Goal: Task Accomplishment & Management: Use online tool/utility

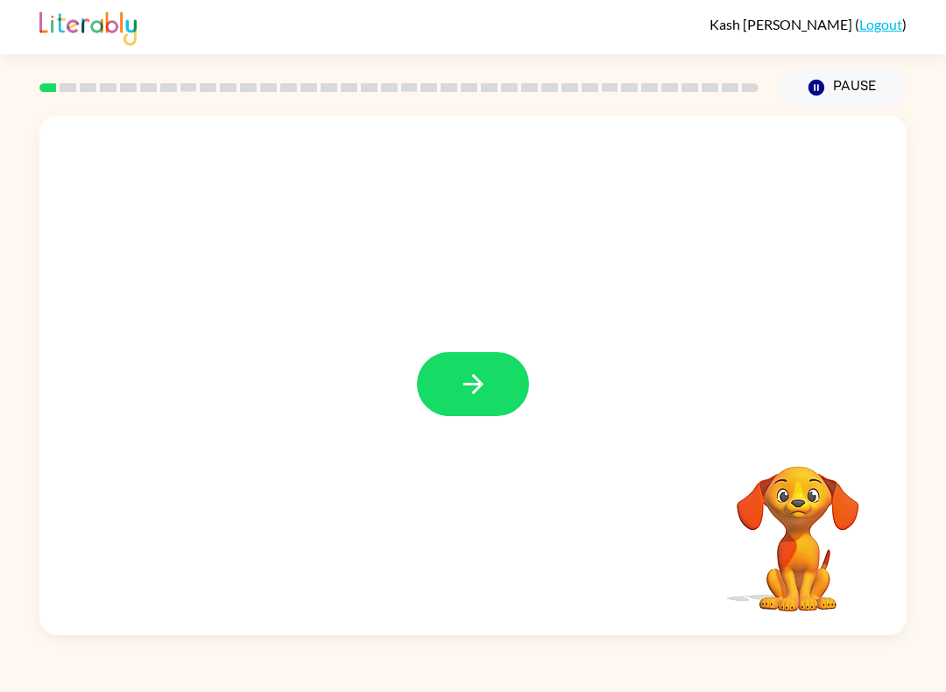
click at [485, 392] on icon "button" at bounding box center [473, 384] width 31 height 31
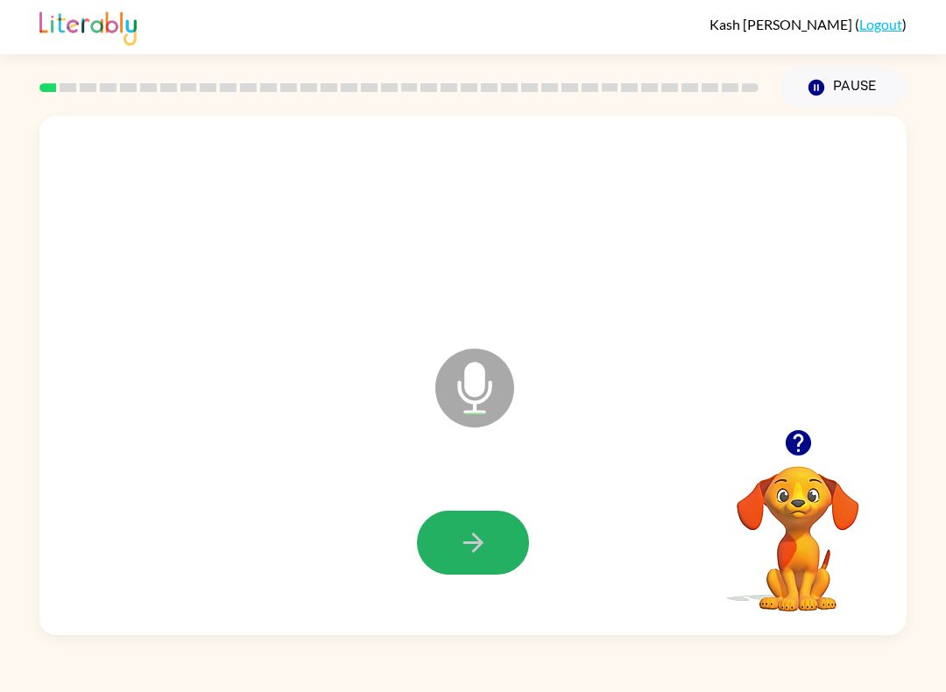
click at [500, 542] on button "button" at bounding box center [473, 543] width 112 height 64
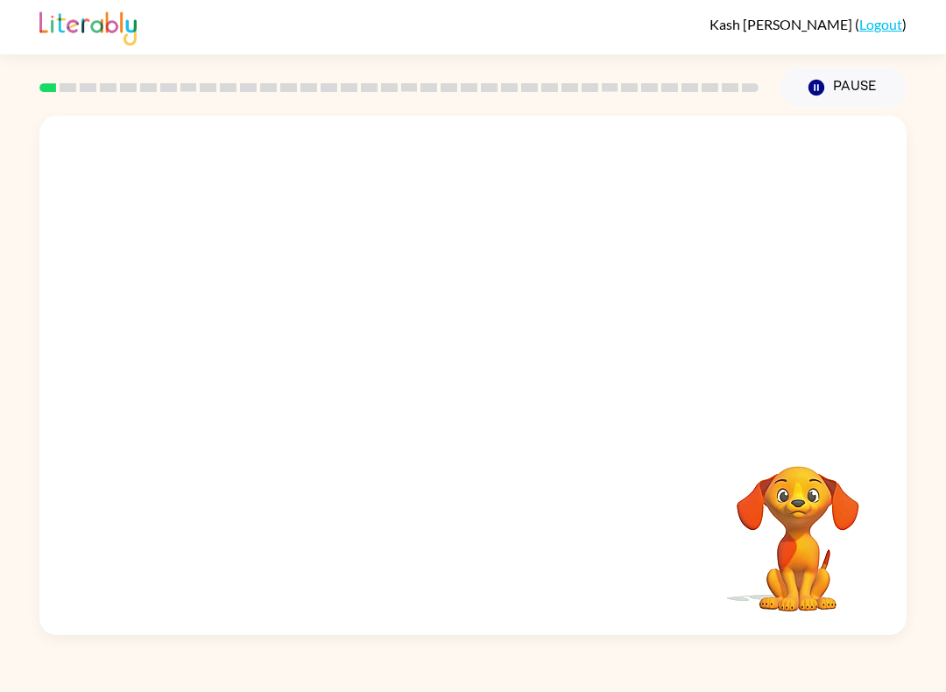
click at [485, 559] on div "Your browser must support playing .mp4 files to use Literably. Please try using…" at bounding box center [473, 376] width 868 height 520
click at [480, 563] on div at bounding box center [473, 543] width 112 height 64
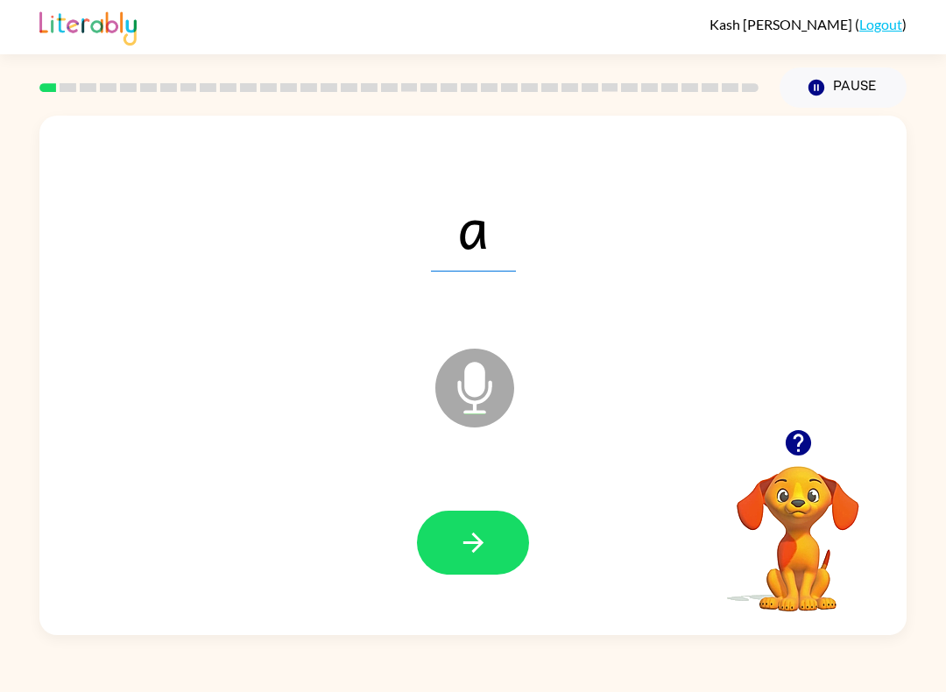
click at [477, 550] on icon "button" at bounding box center [473, 543] width 20 height 20
click at [490, 550] on button "button" at bounding box center [473, 543] width 112 height 64
click at [497, 572] on button "button" at bounding box center [473, 543] width 112 height 64
click at [336, 456] on div "D Microphone The Microphone is here when it is your turn to talk" at bounding box center [473, 376] width 868 height 520
click at [471, 528] on icon "button" at bounding box center [473, 543] width 31 height 31
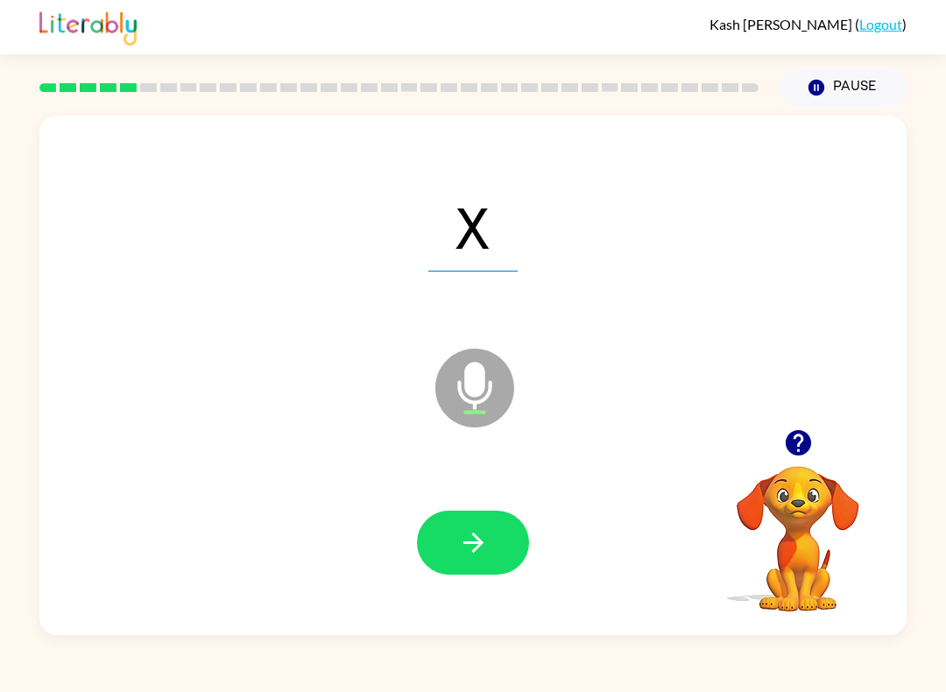
click at [487, 525] on button "button" at bounding box center [473, 543] width 112 height 64
click at [797, 439] on icon "button" at bounding box center [797, 442] width 25 height 25
click at [463, 514] on button "button" at bounding box center [473, 543] width 112 height 64
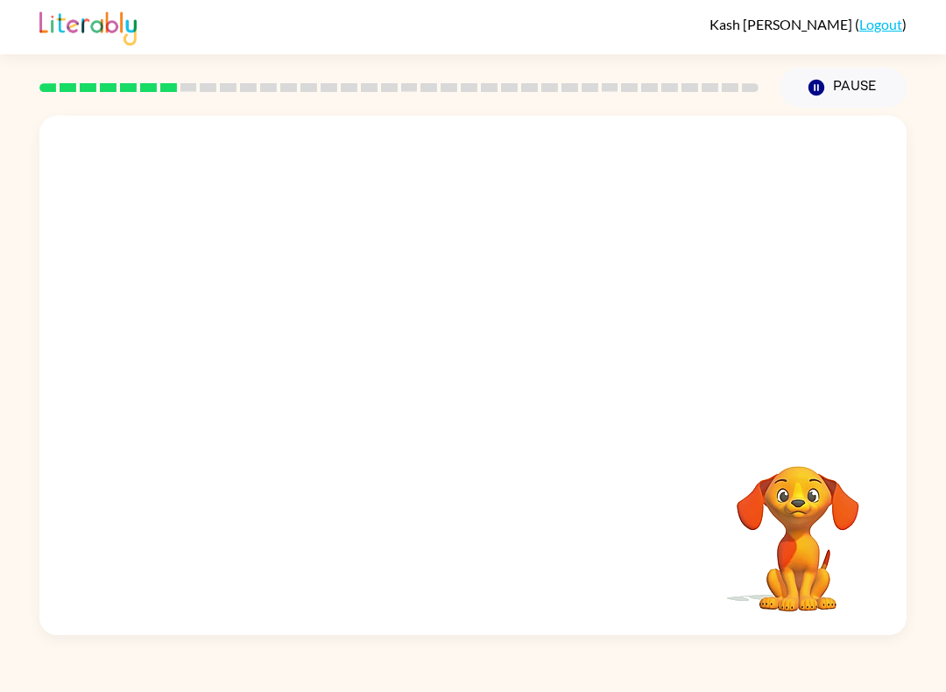
click at [379, 662] on div "[PERSON_NAME] ( Logout ) Pause Pause Your browser must support playing .mp4 fil…" at bounding box center [473, 346] width 946 height 692
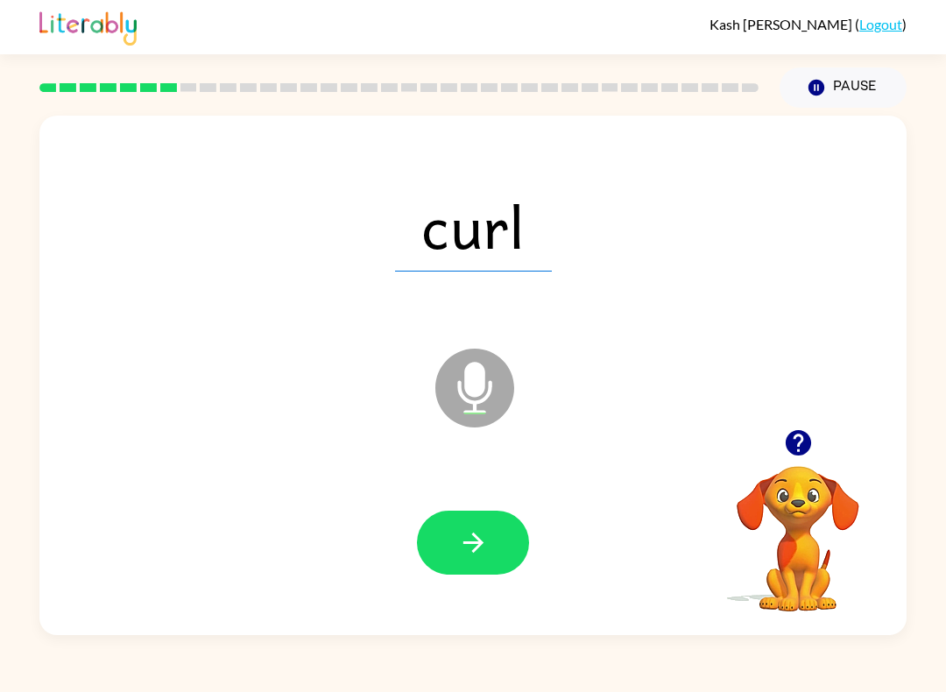
click at [441, 536] on button "button" at bounding box center [473, 543] width 112 height 64
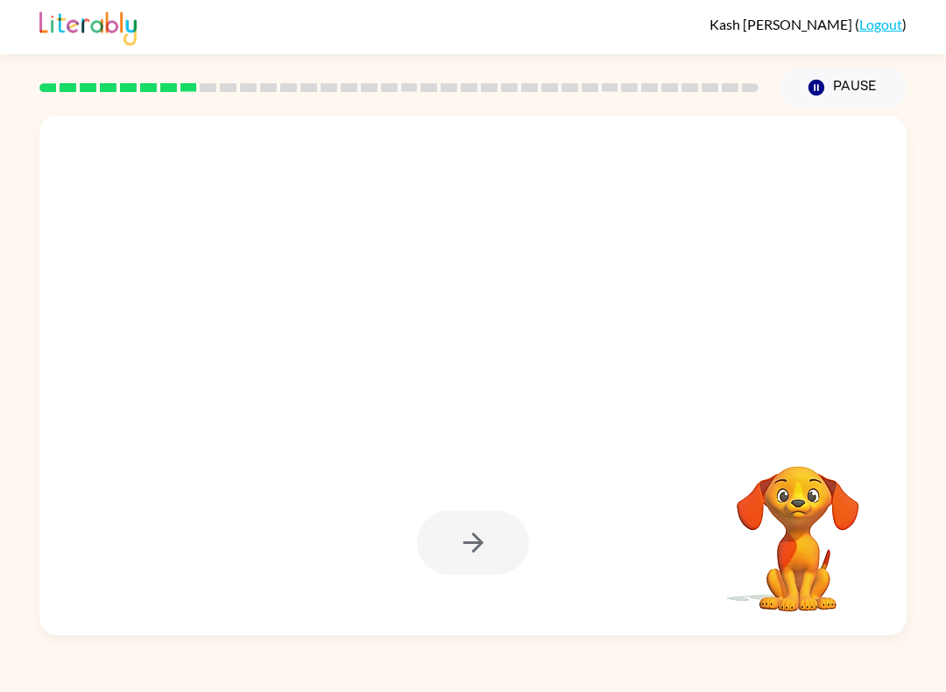
click at [417, 535] on div at bounding box center [473, 543] width 112 height 64
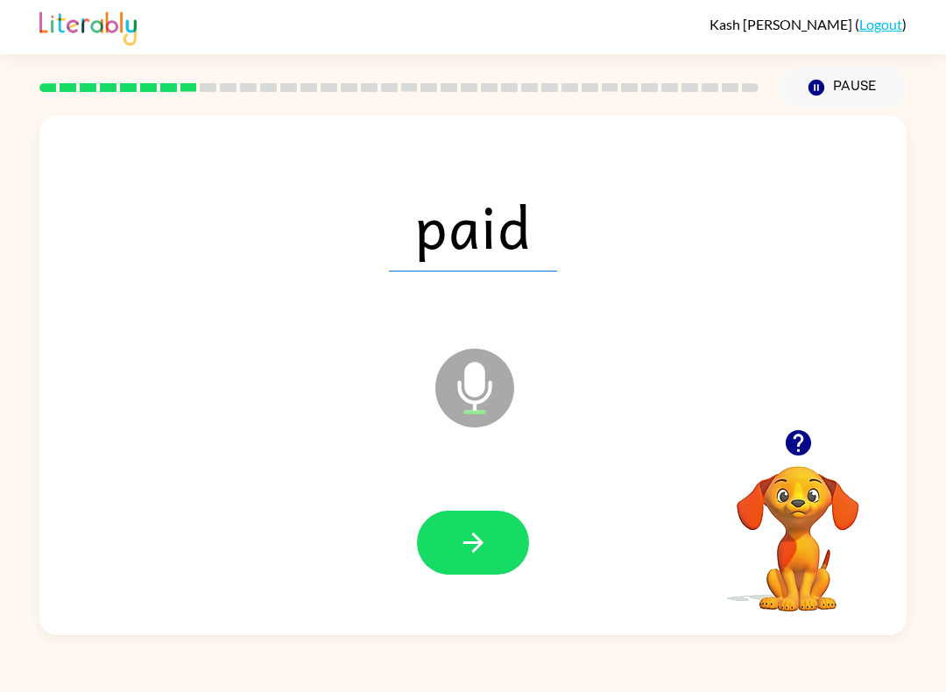
click at [466, 541] on icon "button" at bounding box center [473, 543] width 31 height 31
click at [464, 284] on icon at bounding box center [475, 348] width 44 height 131
click at [500, 270] on span "acted" at bounding box center [473, 226] width 202 height 91
click at [509, 268] on span "acted" at bounding box center [473, 226] width 202 height 91
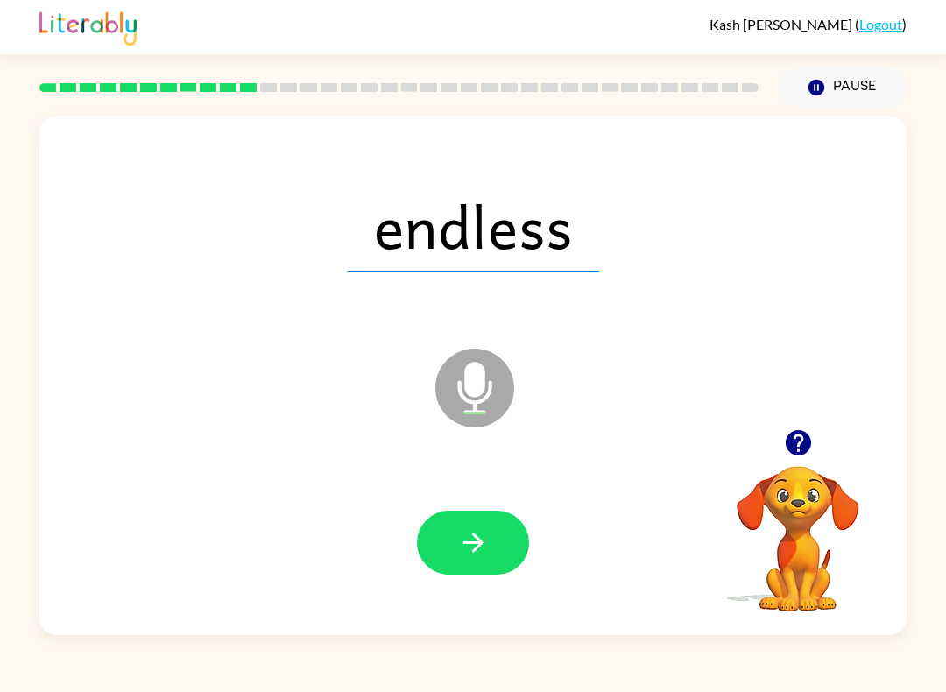
click at [479, 531] on icon "button" at bounding box center [473, 543] width 31 height 31
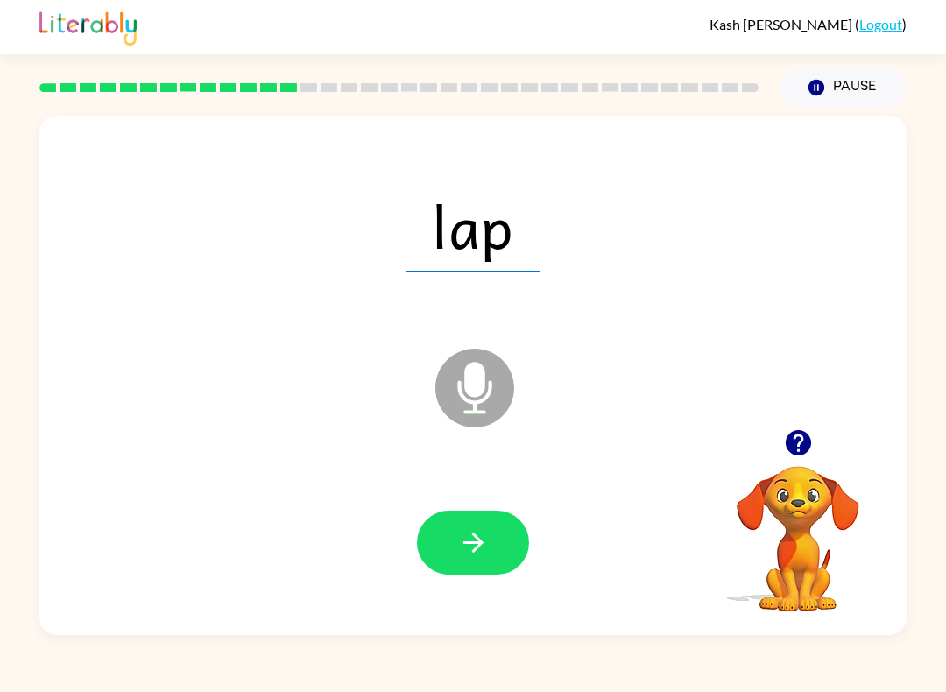
click at [435, 262] on span "lap" at bounding box center [473, 226] width 135 height 91
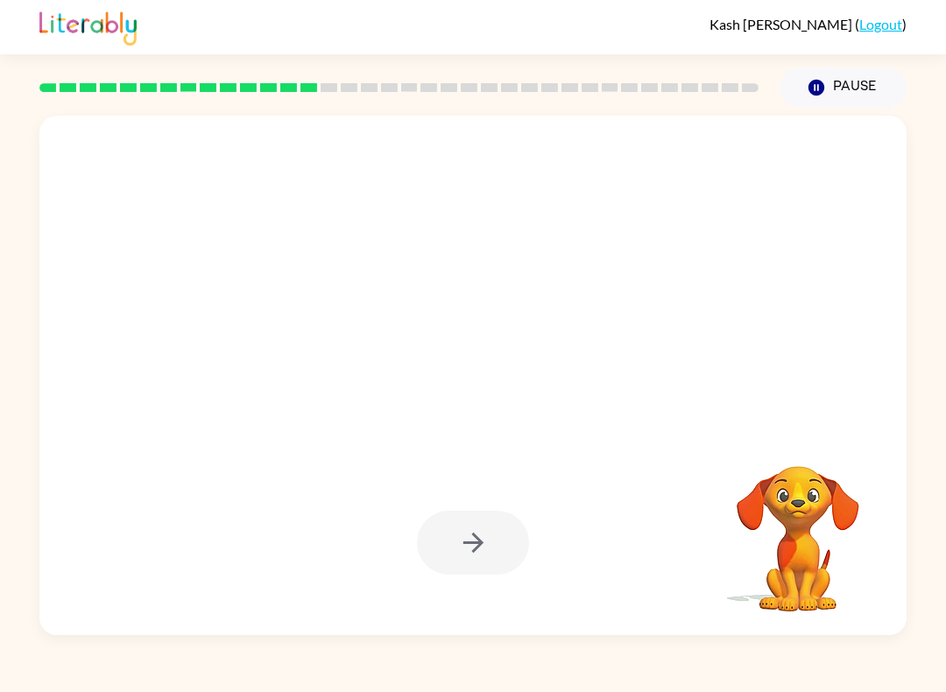
click at [449, 535] on div at bounding box center [473, 543] width 112 height 64
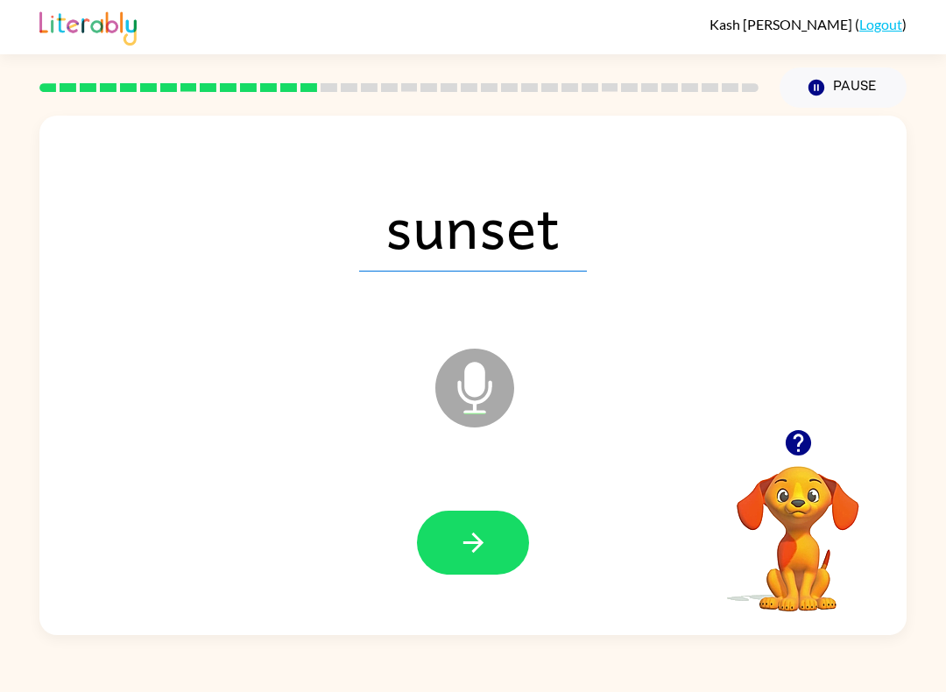
click at [448, 555] on button "button" at bounding box center [473, 543] width 112 height 64
click at [803, 460] on button "button" at bounding box center [798, 443] width 45 height 45
click at [632, 466] on icon "Microphone The Microphone is here when it is your turn to talk" at bounding box center [562, 409] width 263 height 131
click at [636, 465] on icon "Microphone The Microphone is here when it is your turn to talk" at bounding box center [562, 409] width 263 height 131
click at [636, 475] on icon "Microphone The Microphone is here when it is your turn to talk" at bounding box center [562, 409] width 263 height 131
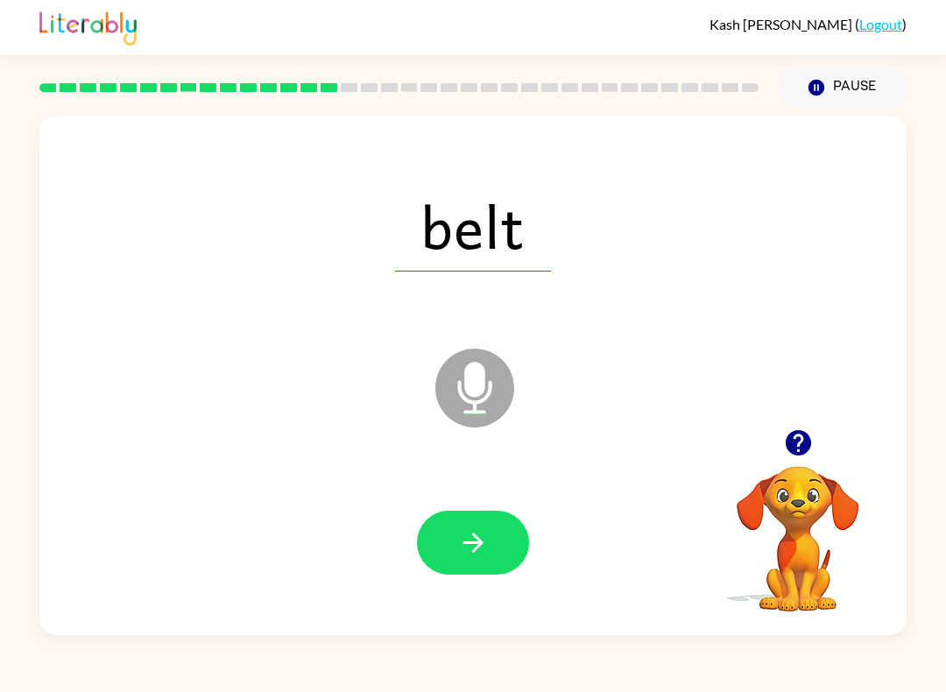
click at [636, 475] on icon "Microphone The Microphone is here when it is your turn to talk" at bounding box center [562, 409] width 263 height 131
click at [626, 485] on div at bounding box center [473, 543] width 832 height 150
click at [526, 528] on button "button" at bounding box center [473, 543] width 112 height 64
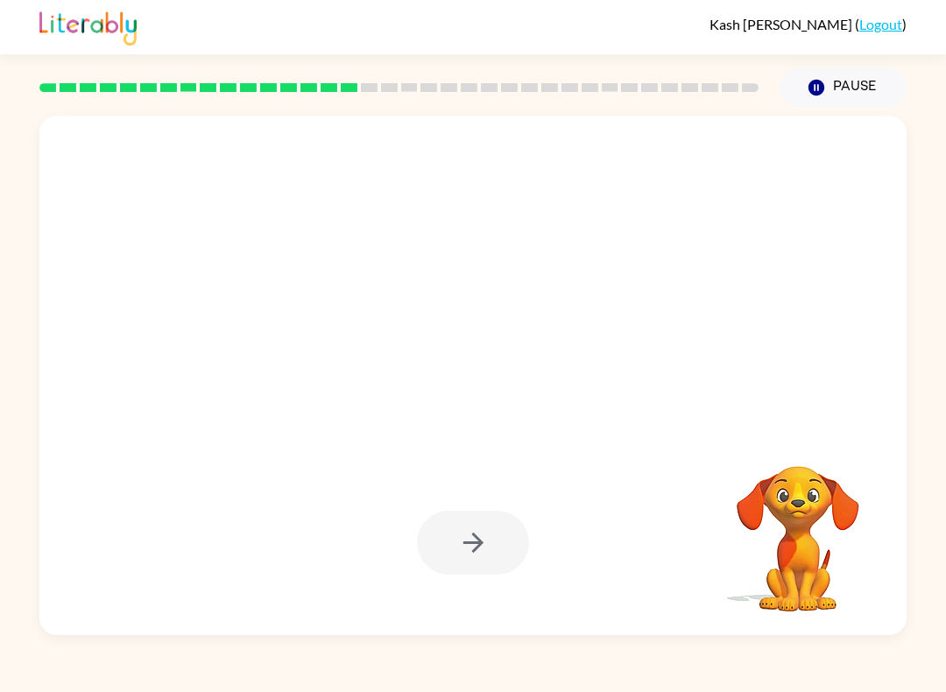
click at [551, 548] on div at bounding box center [473, 543] width 832 height 150
click at [533, 556] on div at bounding box center [473, 543] width 832 height 150
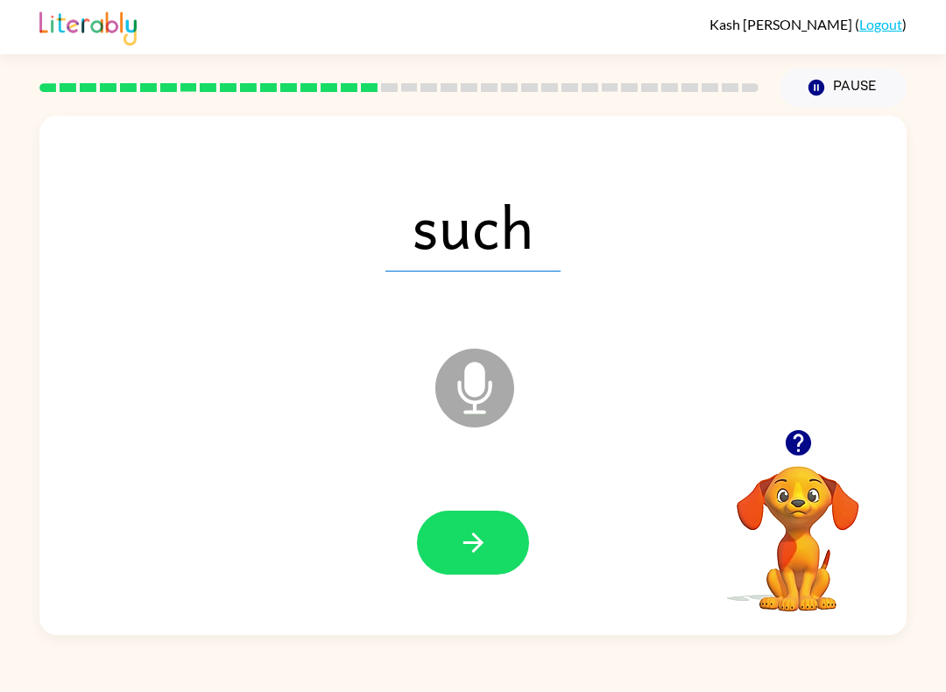
click at [503, 530] on button "button" at bounding box center [473, 543] width 112 height 64
click at [790, 505] on video "Your browser must support playing .mp4 files to use Literably. Please try using…" at bounding box center [798, 526] width 175 height 175
click at [818, 435] on button "button" at bounding box center [798, 443] width 45 height 45
click at [760, 436] on div at bounding box center [798, 443] width 175 height 45
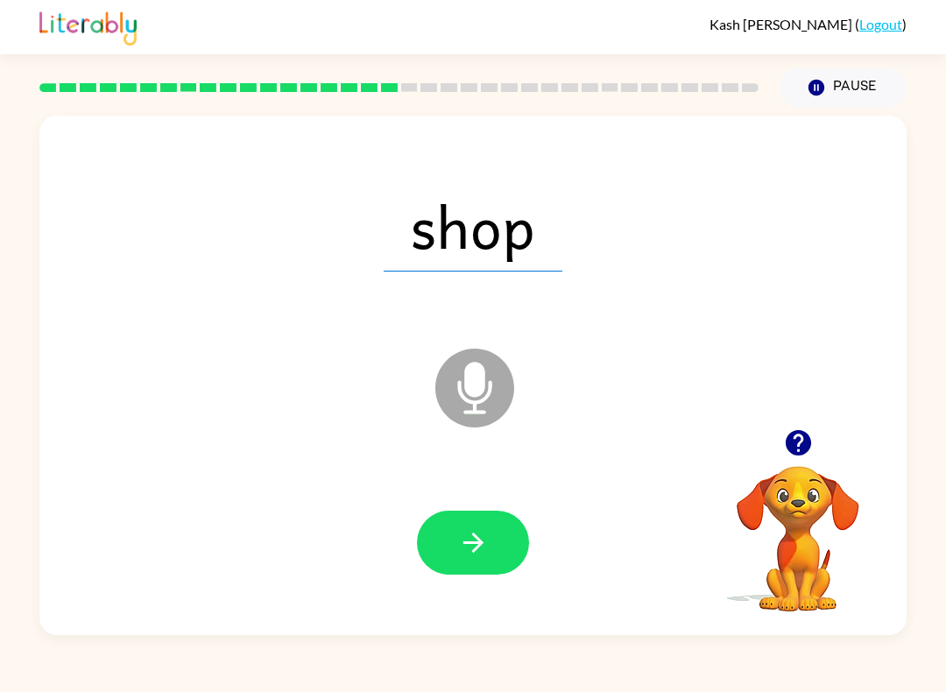
click at [735, 450] on div at bounding box center [798, 443] width 175 height 45
click at [740, 445] on div at bounding box center [798, 443] width 175 height 45
click at [743, 444] on div at bounding box center [798, 443] width 175 height 45
click at [759, 416] on div "shop Microphone The Microphone is here when it is your turn to talk" at bounding box center [473, 376] width 868 height 520
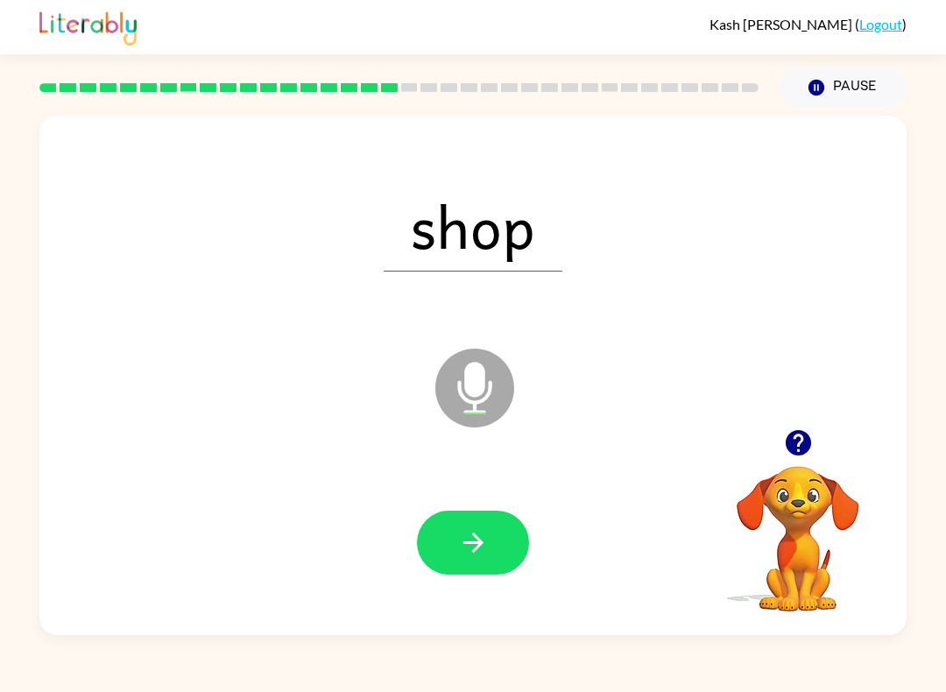
click at [759, 414] on div "shop Microphone The Microphone is here when it is your turn to talk" at bounding box center [473, 376] width 868 height 520
click at [698, 400] on div "shop Microphone The Microphone is here when it is your turn to talk" at bounding box center [473, 376] width 868 height 520
click at [684, 433] on icon "Microphone The Microphone is here when it is your turn to talk" at bounding box center [562, 409] width 263 height 131
click at [682, 427] on icon "Microphone The Microphone is here when it is your turn to talk" at bounding box center [562, 409] width 263 height 131
click at [680, 404] on icon "Microphone The Microphone is here when it is your turn to talk" at bounding box center [562, 409] width 263 height 131
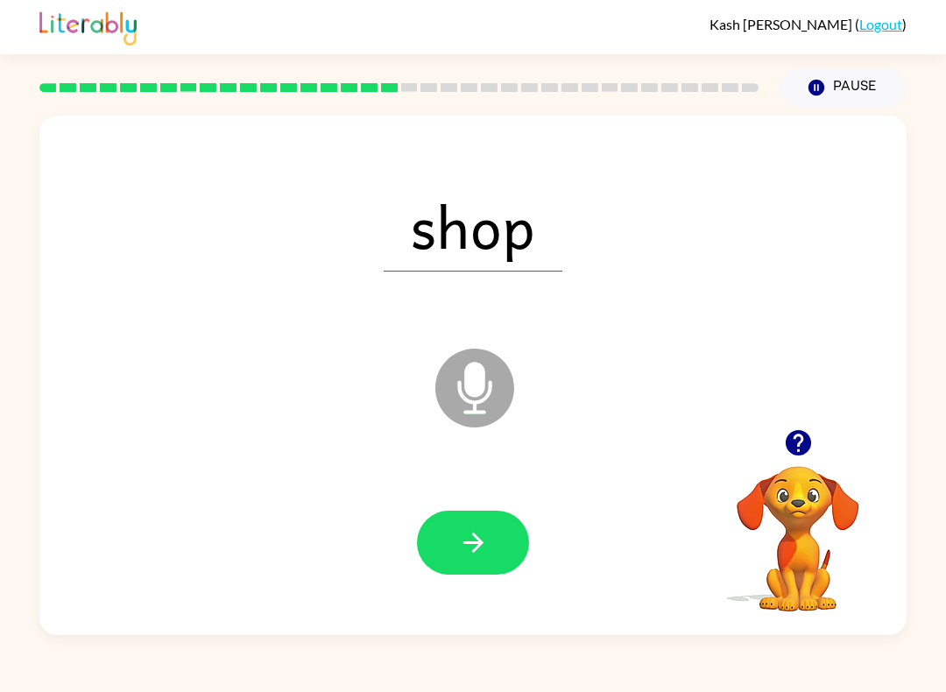
click at [678, 411] on icon "Microphone The Microphone is here when it is your turn to talk" at bounding box center [562, 409] width 263 height 131
click at [683, 409] on div "shop Loader Your response is being sent to our graders" at bounding box center [473, 376] width 868 height 520
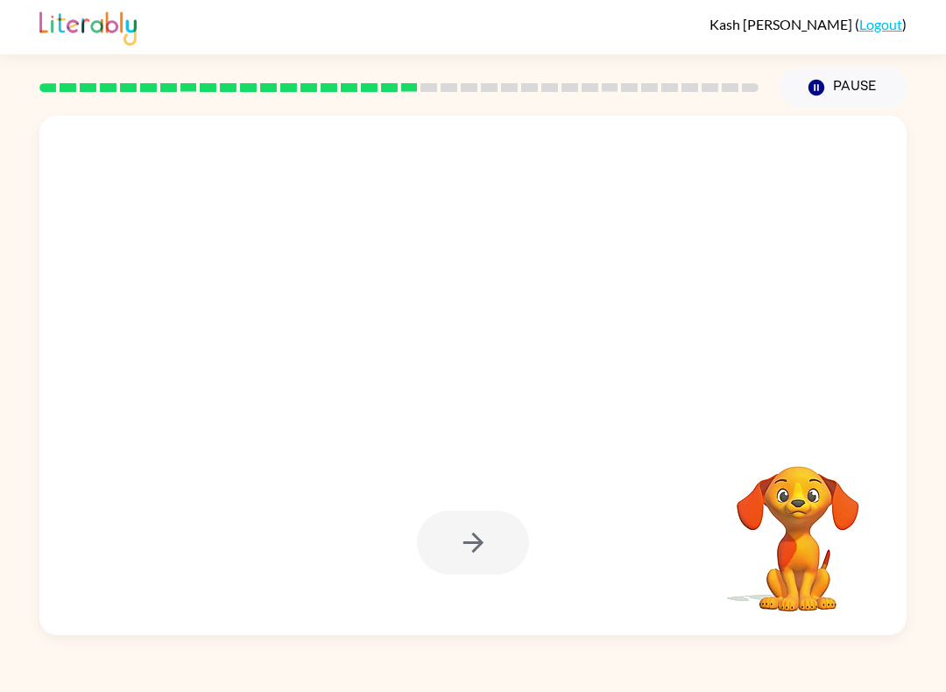
click at [481, 573] on div at bounding box center [473, 543] width 112 height 64
click at [519, 544] on button "button" at bounding box center [473, 543] width 112 height 64
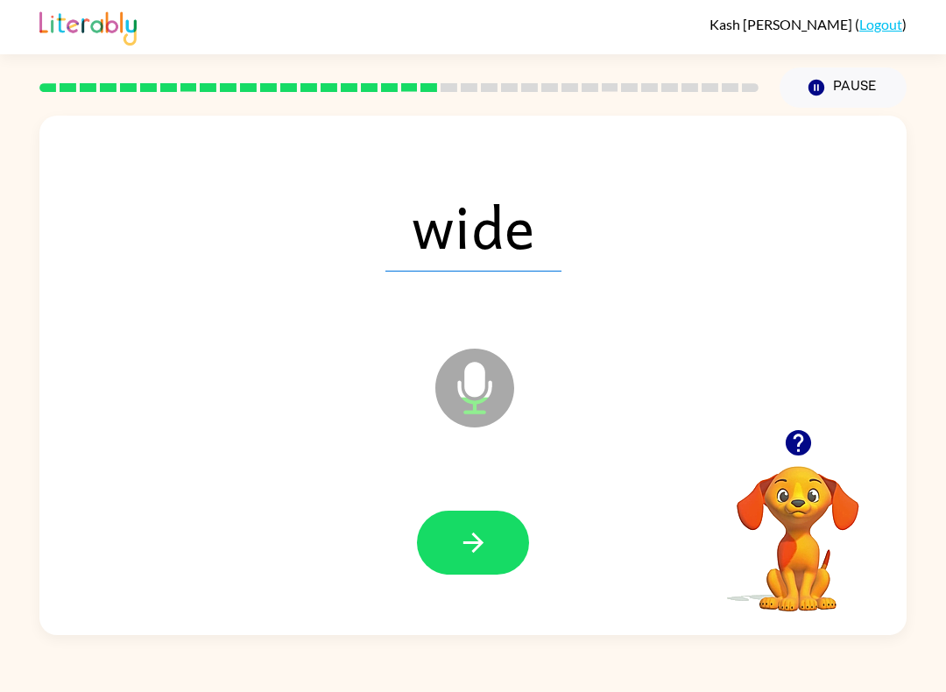
click at [475, 556] on icon "button" at bounding box center [473, 543] width 31 height 31
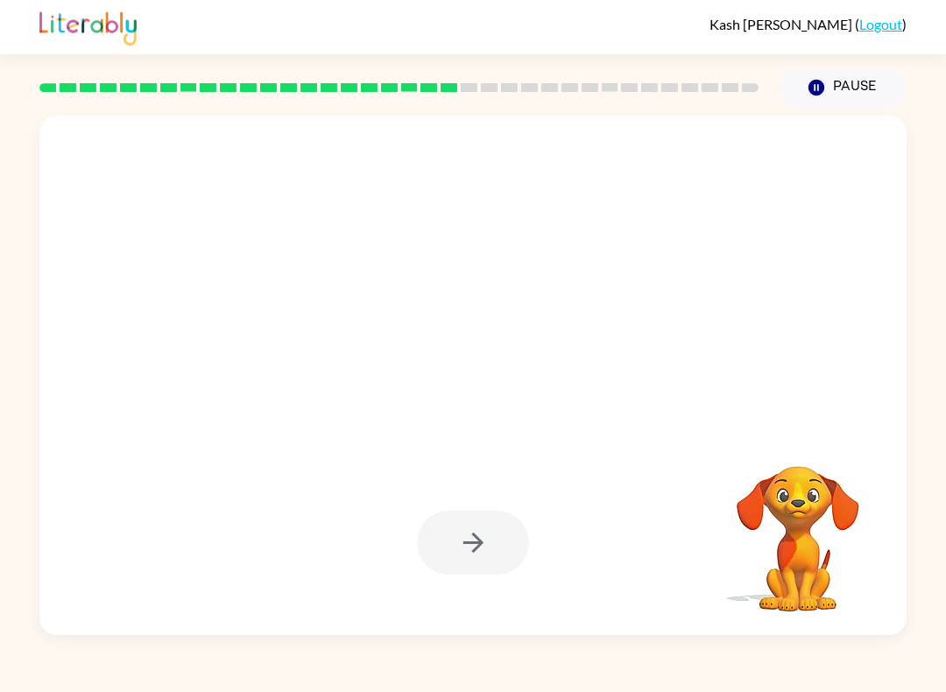
click at [824, 458] on video "Your browser must support playing .mp4 files to use Literably. Please try using…" at bounding box center [798, 526] width 175 height 175
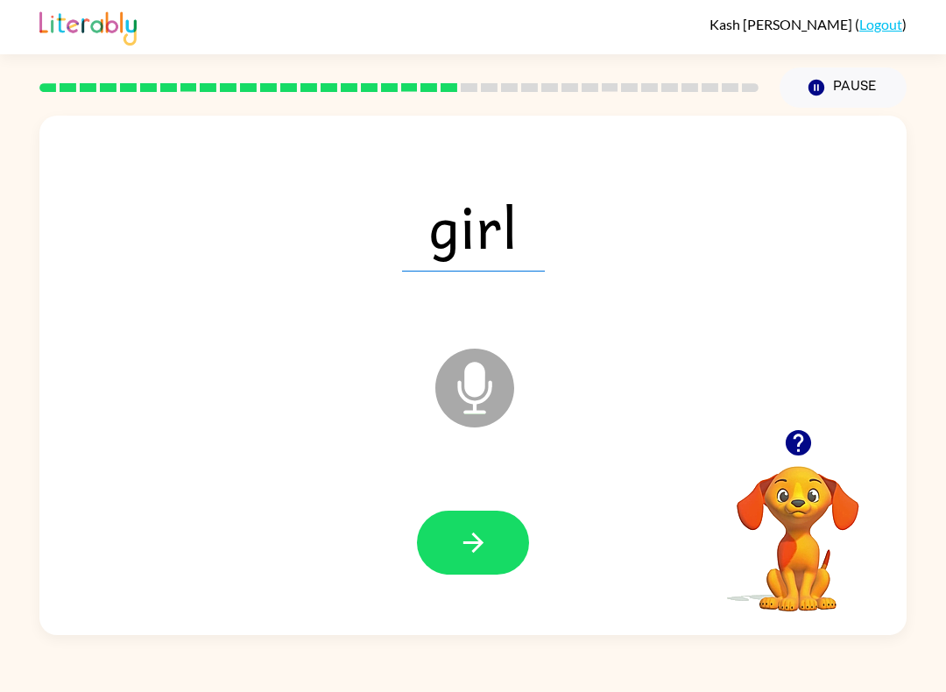
click at [811, 400] on div "girl Microphone The Microphone is here when it is your turn to talk" at bounding box center [473, 376] width 868 height 520
click at [806, 432] on icon "button" at bounding box center [798, 443] width 31 height 31
click at [806, 432] on div "girl Microphone The Microphone is here when it is your turn to talk" at bounding box center [473, 376] width 868 height 520
click at [875, 384] on div "girl Microphone The Microphone is here when it is your turn to talk" at bounding box center [473, 376] width 868 height 520
click at [806, 443] on icon "button" at bounding box center [797, 442] width 25 height 25
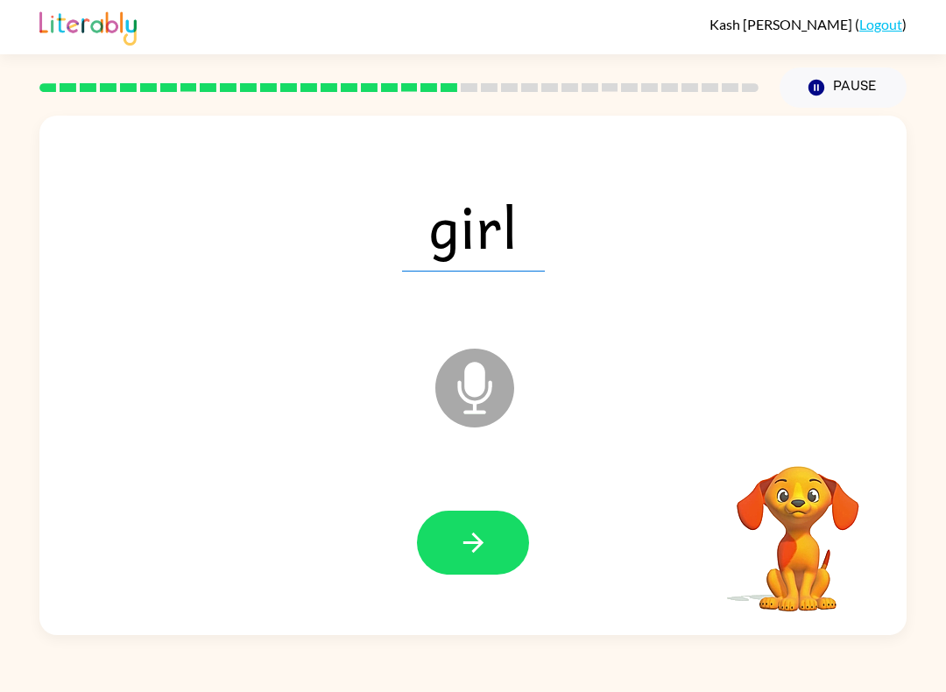
click at [800, 445] on video "Your browser must support playing .mp4 files to use Literably. Please try using…" at bounding box center [798, 526] width 175 height 175
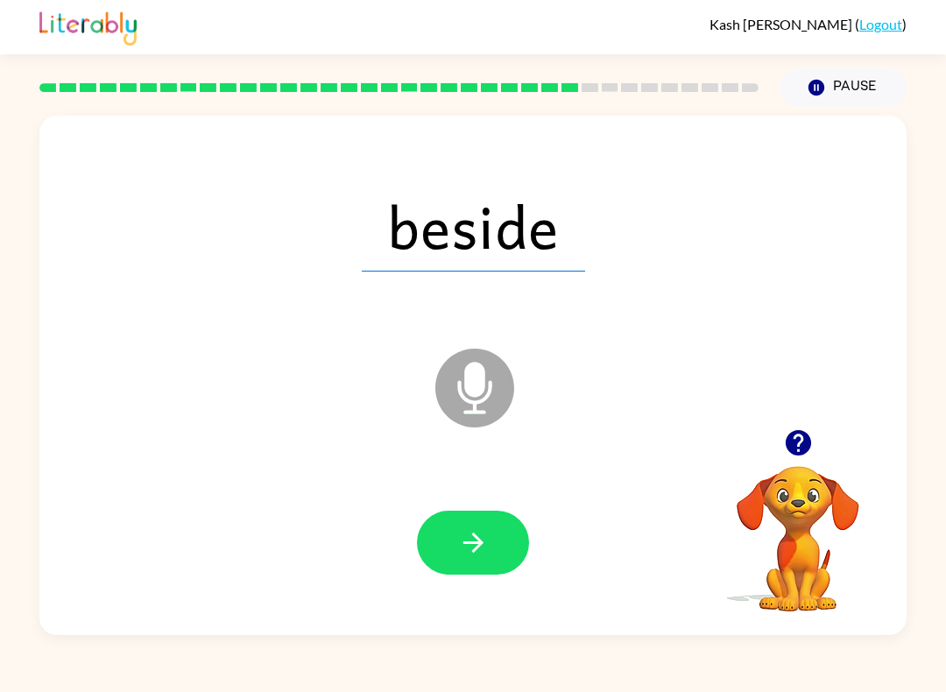
click at [684, 464] on icon "Microphone The Microphone is here when it is your turn to talk" at bounding box center [562, 409] width 263 height 131
click at [636, 14] on div "[PERSON_NAME] ( Logout )" at bounding box center [473, 27] width 868 height 54
click at [642, 72] on div at bounding box center [399, 87] width 740 height 61
click at [411, 542] on div at bounding box center [473, 543] width 832 height 150
click at [423, 531] on button "button" at bounding box center [473, 543] width 112 height 64
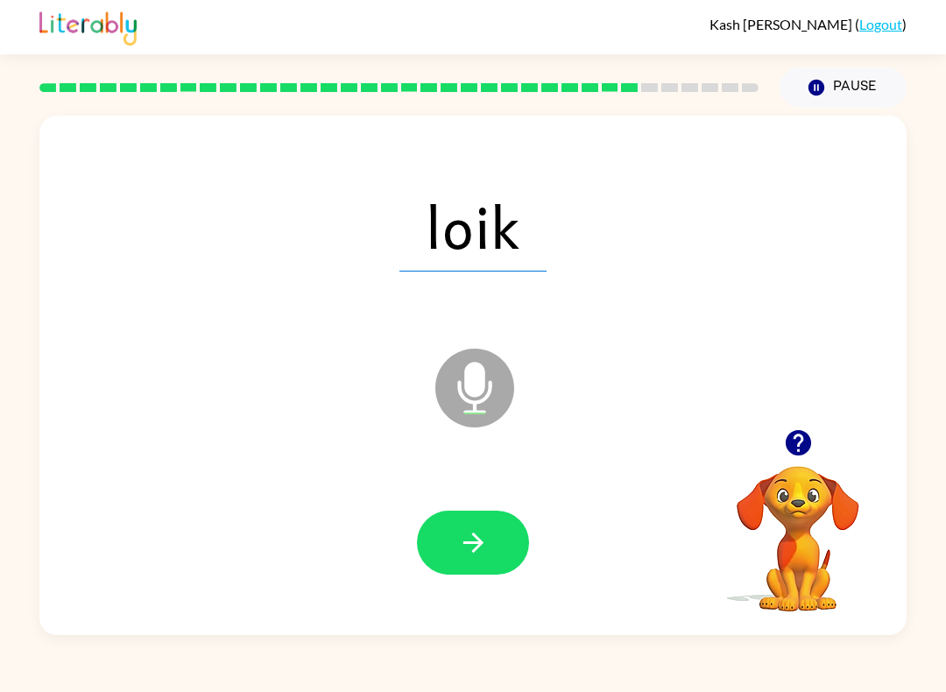
click at [117, 362] on div "Microphone The Microphone is here when it is your turn to talk" at bounding box center [431, 343] width 748 height 69
click at [456, 523] on button "button" at bounding box center [473, 543] width 112 height 64
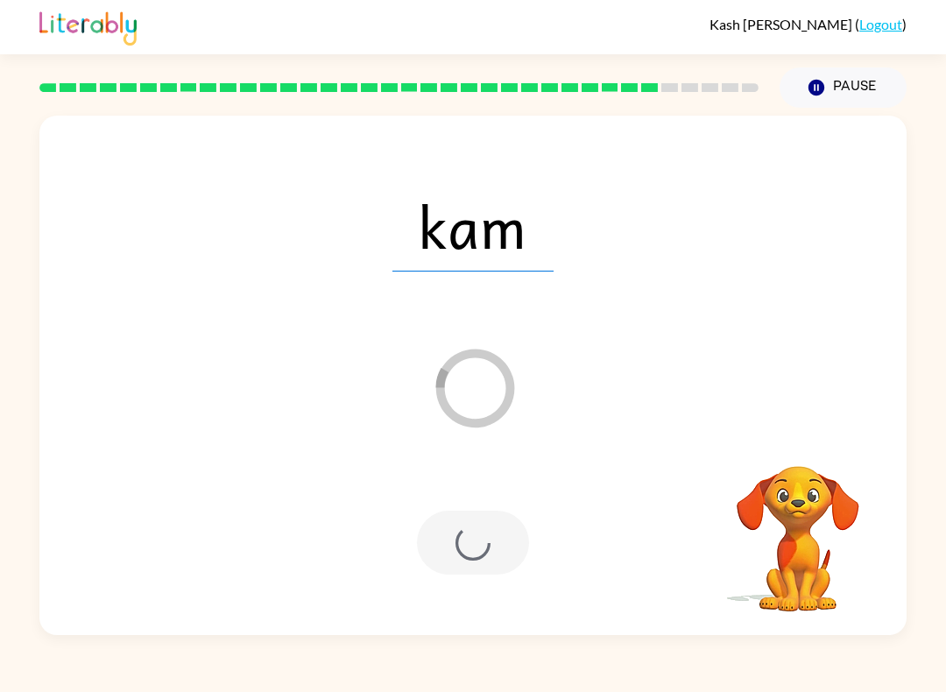
click at [429, 543] on div at bounding box center [473, 543] width 112 height 64
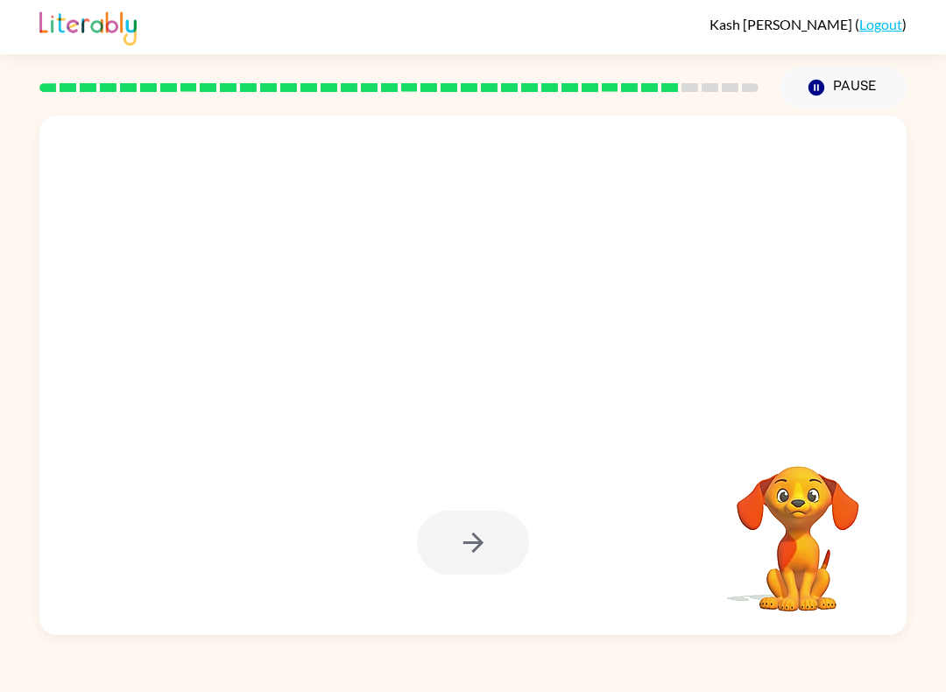
click at [412, 520] on div at bounding box center [473, 543] width 832 height 150
click at [460, 549] on div at bounding box center [473, 543] width 112 height 64
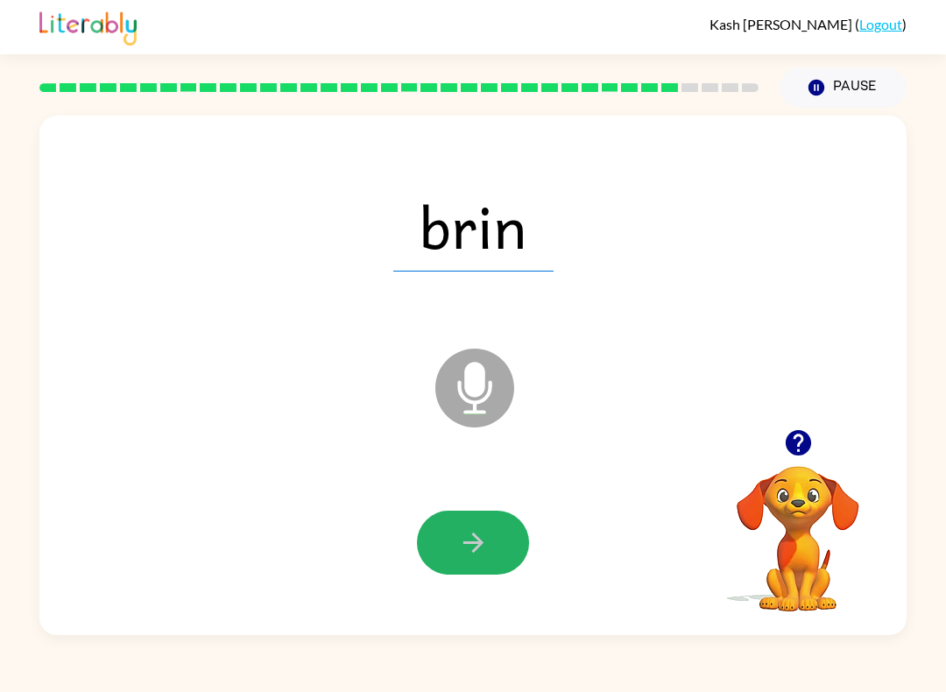
click at [443, 555] on button "button" at bounding box center [473, 543] width 112 height 64
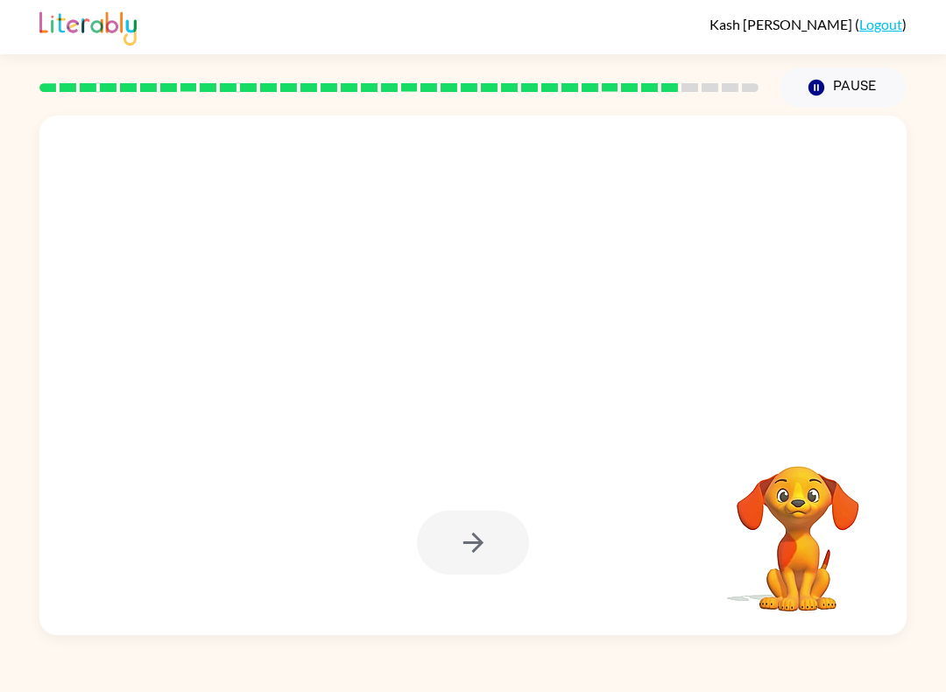
click at [434, 545] on div at bounding box center [473, 543] width 112 height 64
click at [432, 542] on div at bounding box center [473, 543] width 112 height 64
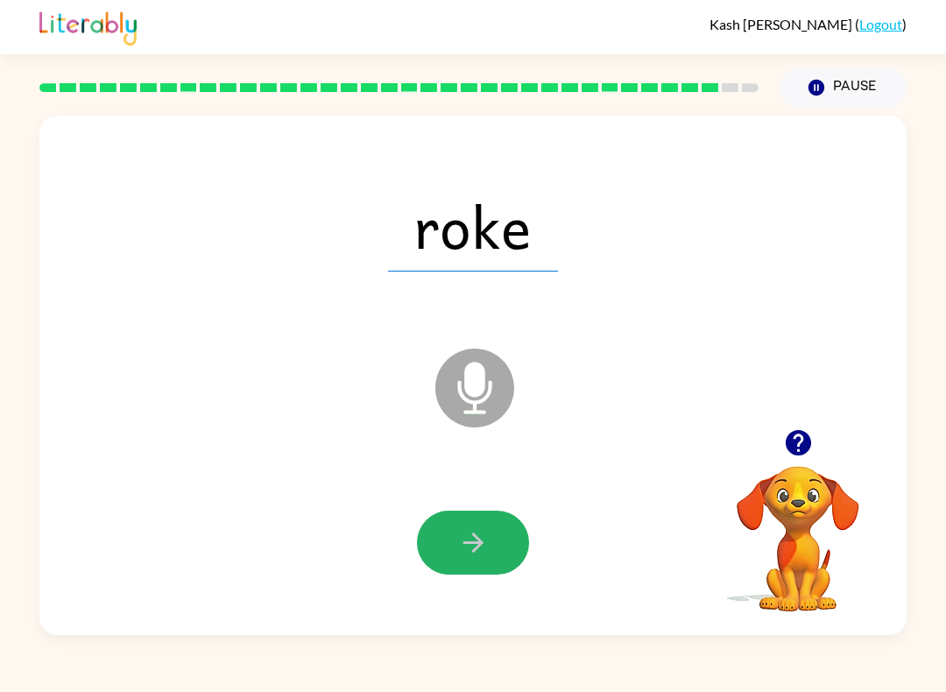
click at [457, 558] on button "button" at bounding box center [473, 543] width 112 height 64
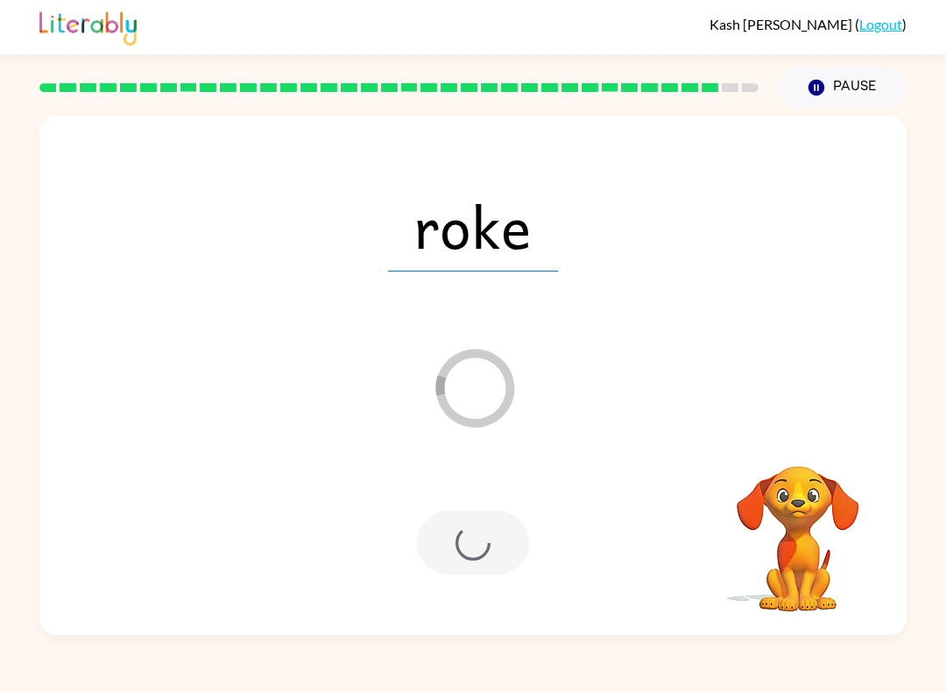
click at [443, 528] on div at bounding box center [473, 543] width 112 height 64
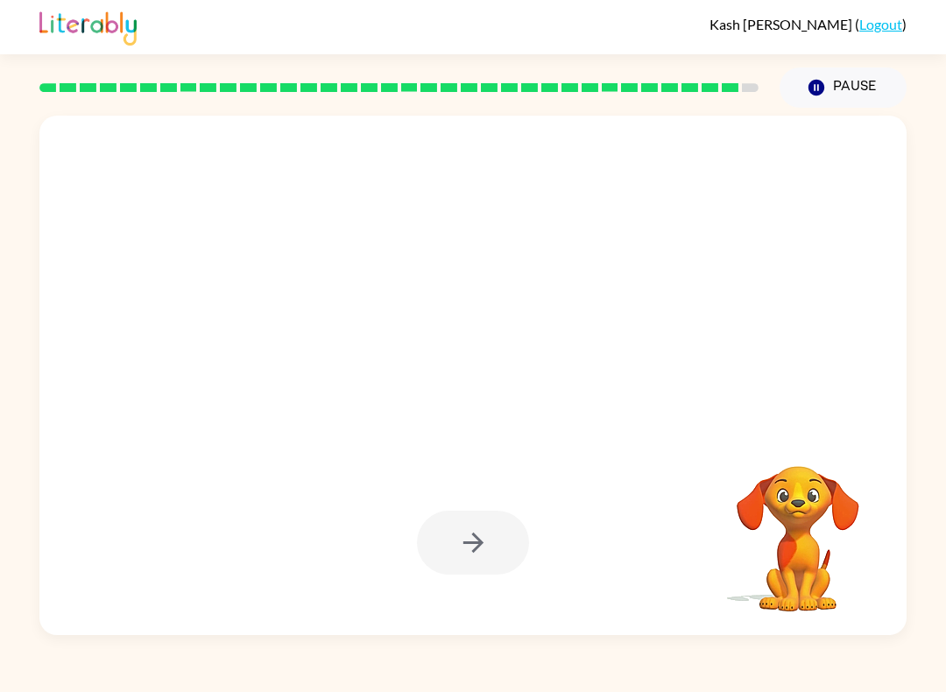
click at [429, 537] on div at bounding box center [473, 543] width 112 height 64
click at [430, 526] on div at bounding box center [473, 543] width 112 height 64
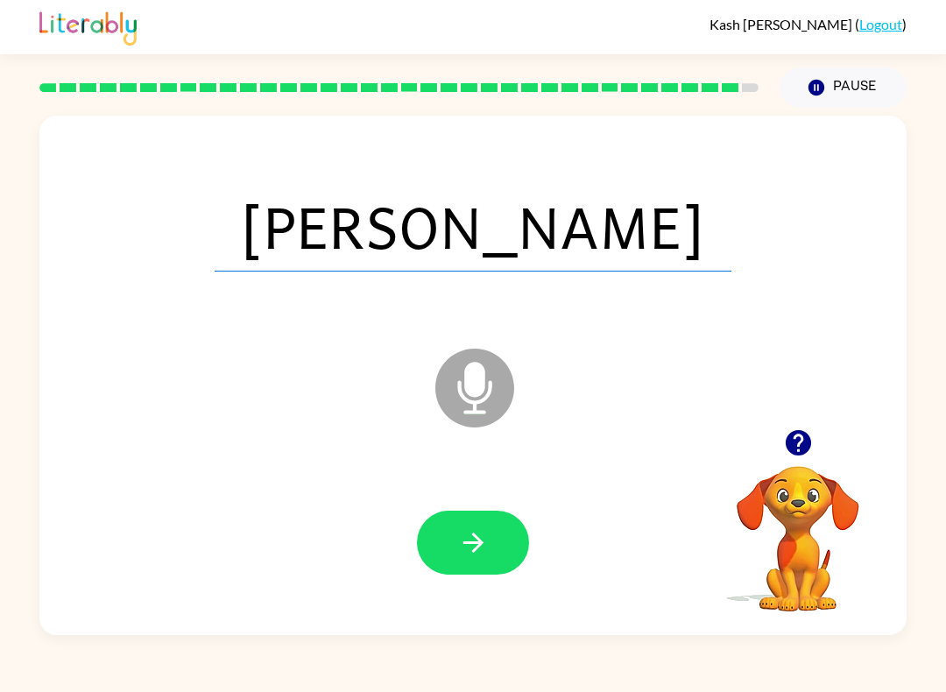
click at [437, 524] on button "button" at bounding box center [473, 543] width 112 height 64
